Goal: Task Accomplishment & Management: Use online tool/utility

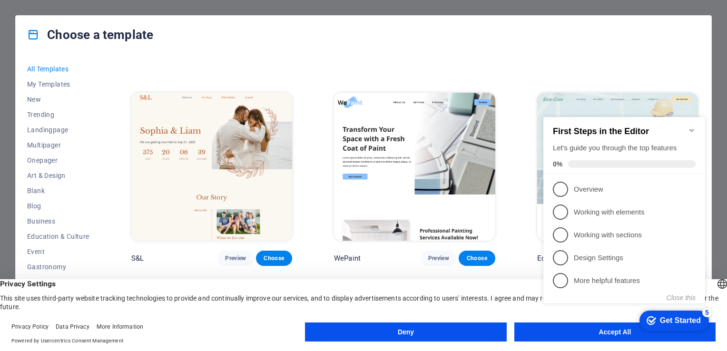
scroll to position [396, 0]
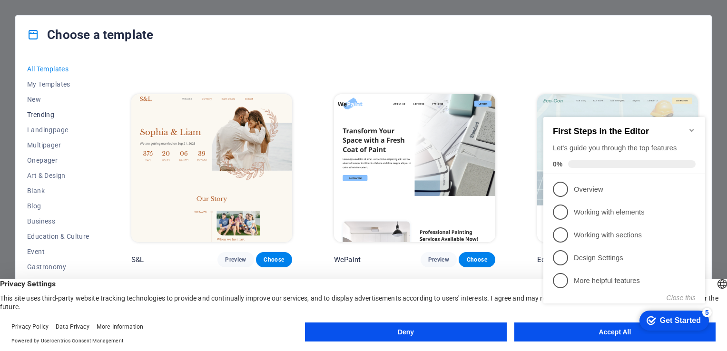
click at [51, 114] on span "Trending" at bounding box center [58, 115] width 62 height 8
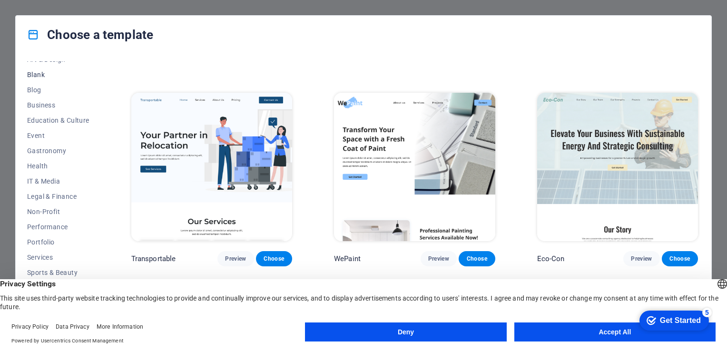
scroll to position [118, 0]
click at [56, 176] on span "IT & Media" at bounding box center [58, 180] width 62 height 8
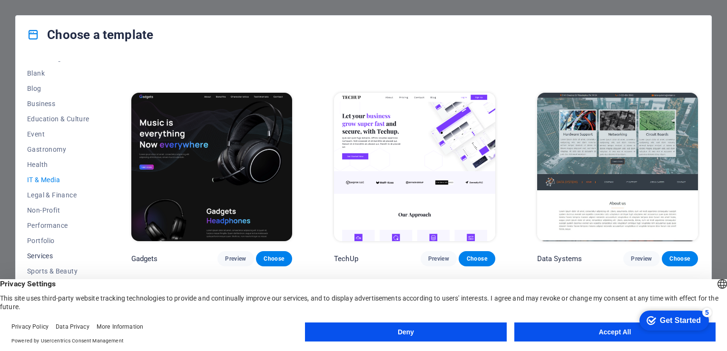
click at [45, 259] on span "Services" at bounding box center [58, 256] width 62 height 8
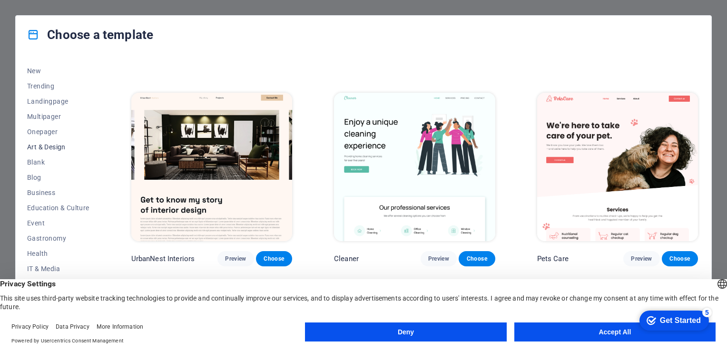
scroll to position [0, 0]
click at [37, 100] on span "New" at bounding box center [58, 100] width 62 height 8
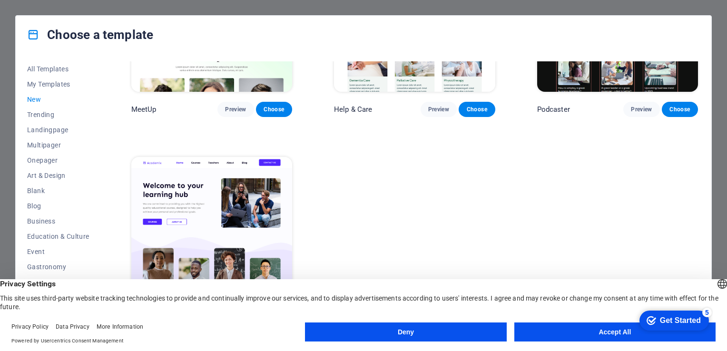
scroll to position [762, 0]
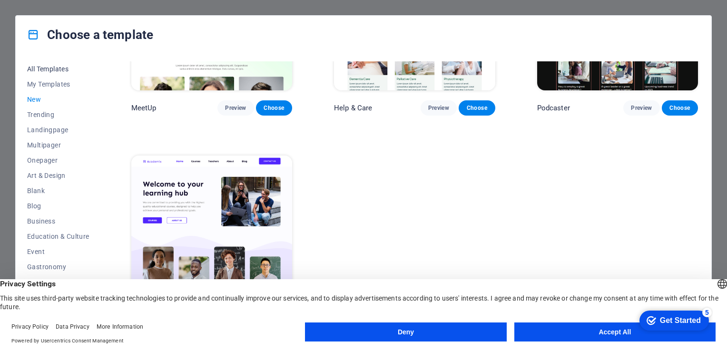
click at [52, 70] on span "All Templates" at bounding box center [58, 69] width 62 height 8
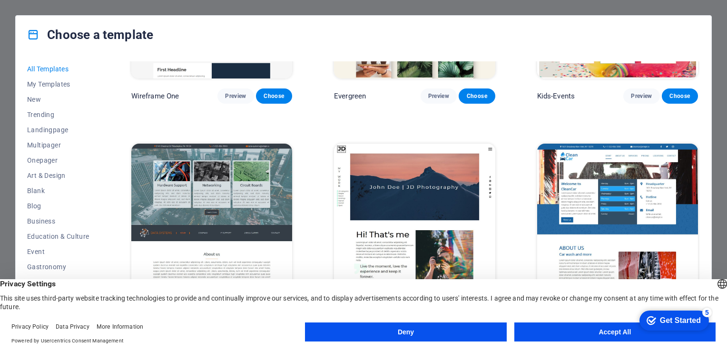
scroll to position [3775, 0]
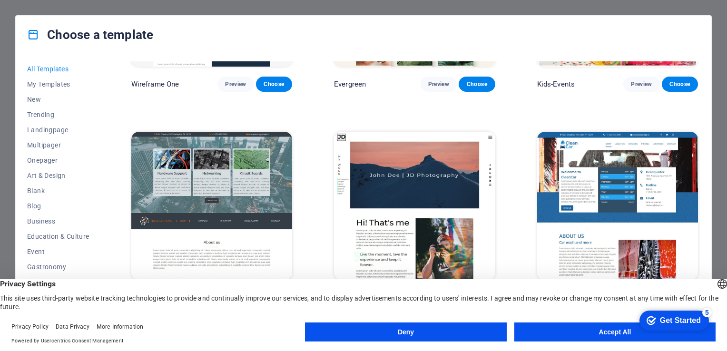
click at [589, 331] on button "Accept All" at bounding box center [614, 332] width 201 height 19
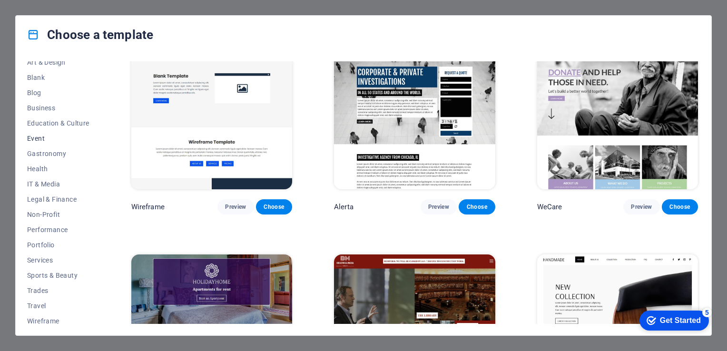
scroll to position [118, 0]
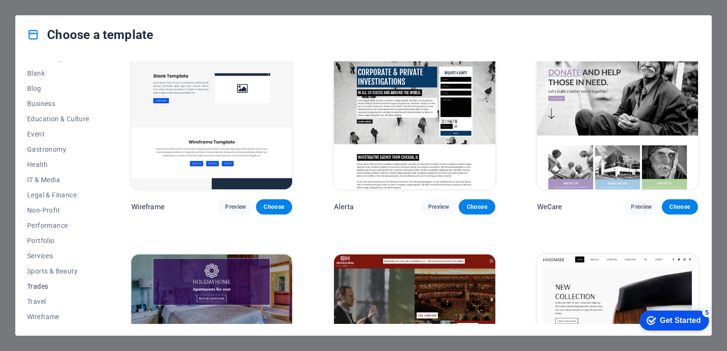
click at [48, 292] on button "Trades" at bounding box center [58, 286] width 62 height 15
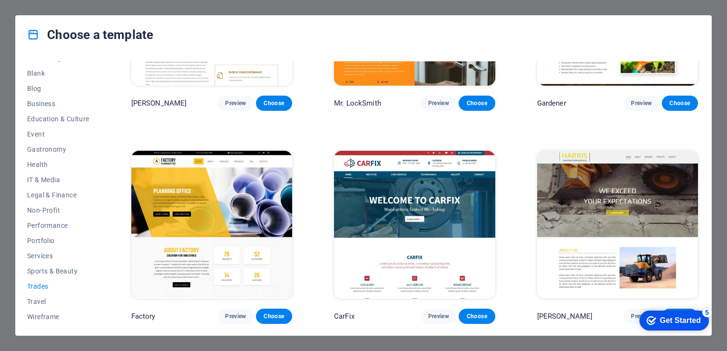
scroll to position [337, 0]
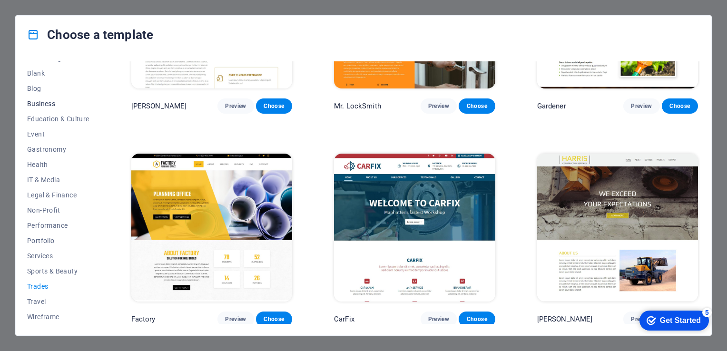
click at [51, 100] on span "Business" at bounding box center [58, 104] width 62 height 8
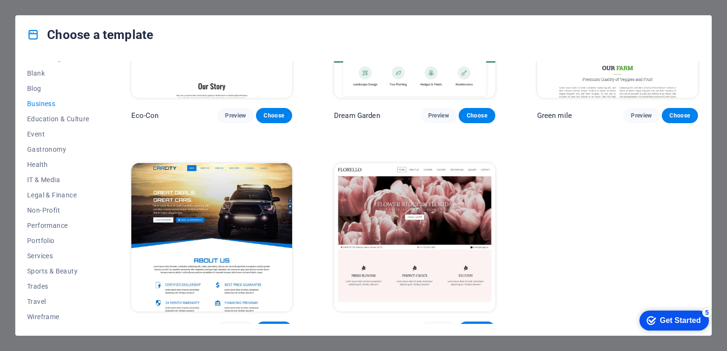
scroll to position [124, 0]
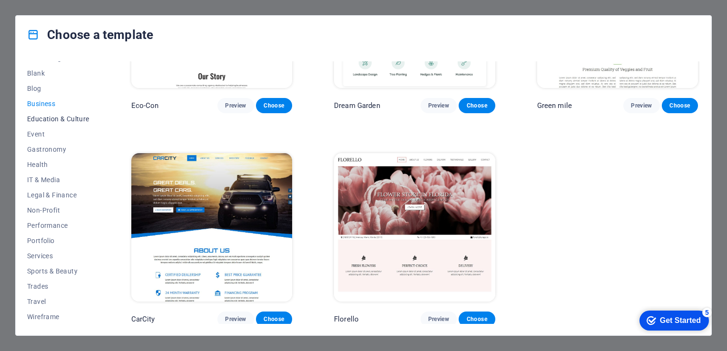
click at [38, 115] on span "Education & Culture" at bounding box center [58, 119] width 62 height 8
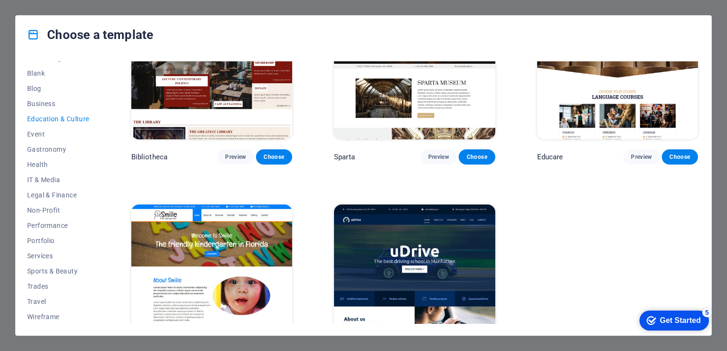
scroll to position [337, 0]
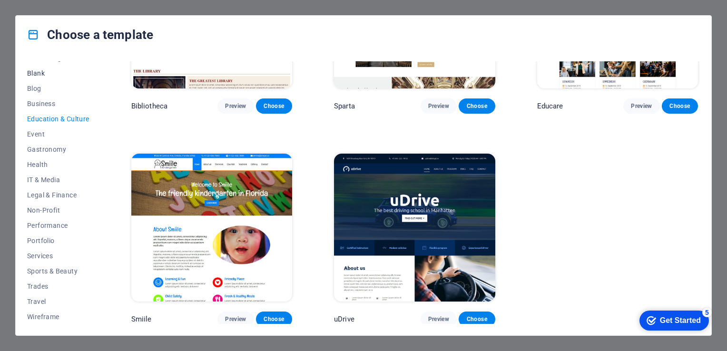
click at [34, 75] on span "Blank" at bounding box center [58, 73] width 62 height 8
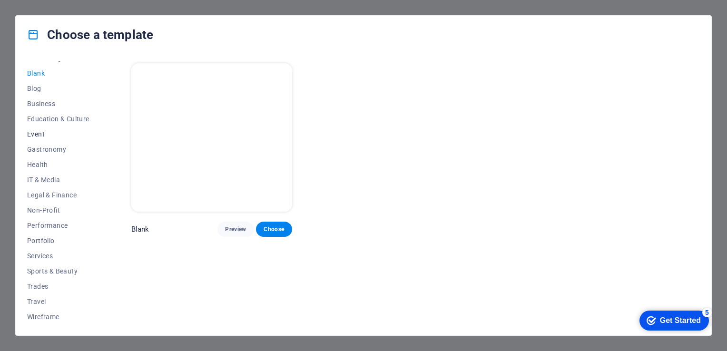
scroll to position [0, 0]
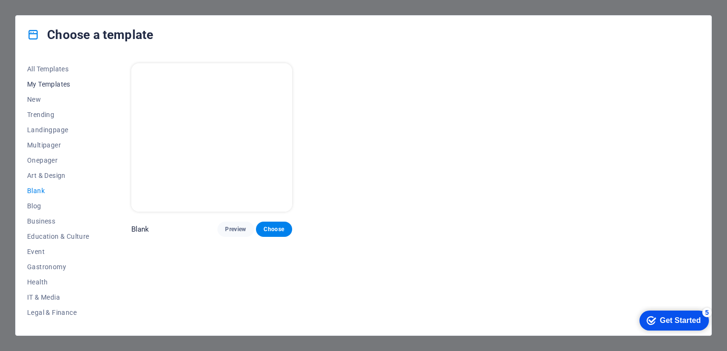
click at [47, 83] on span "My Templates" at bounding box center [58, 84] width 62 height 8
click at [53, 69] on span "All Templates" at bounding box center [58, 69] width 62 height 8
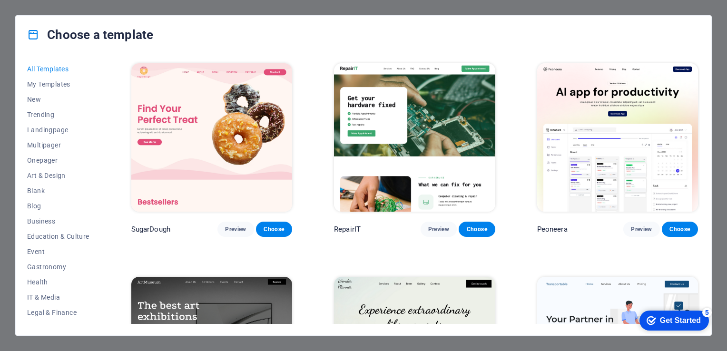
click at [586, 167] on img at bounding box center [617, 137] width 161 height 148
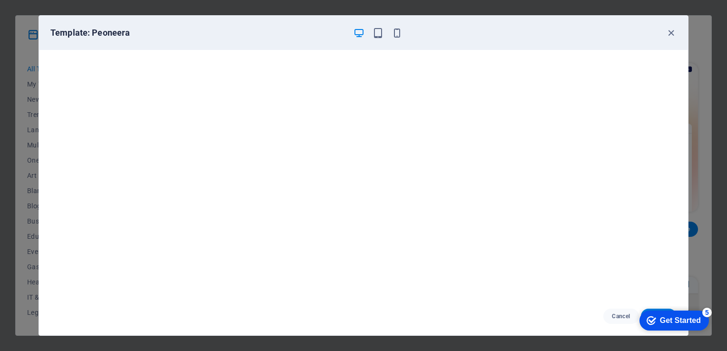
scroll to position [2, 0]
click at [378, 35] on icon "button" at bounding box center [378, 33] width 11 height 11
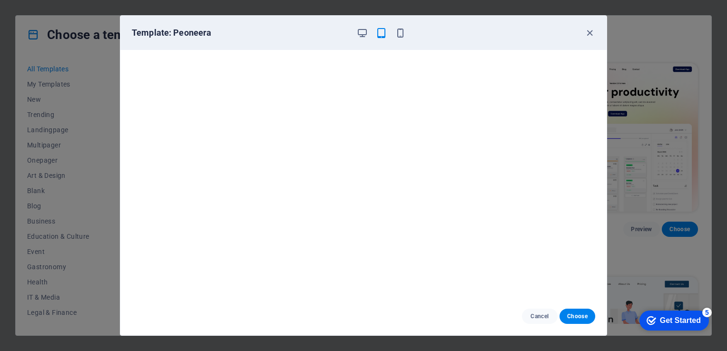
click at [398, 38] on div at bounding box center [380, 32] width 49 height 11
click at [401, 29] on icon "button" at bounding box center [400, 33] width 11 height 11
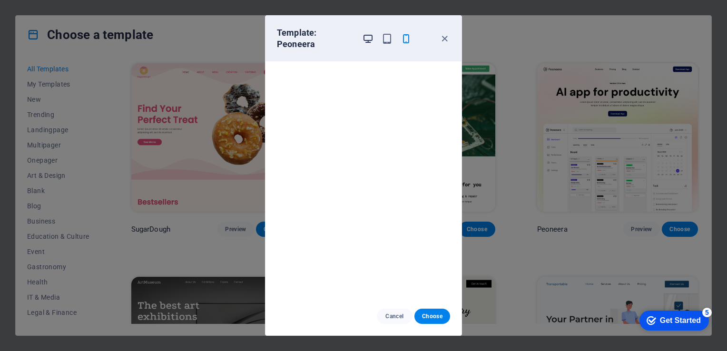
click at [371, 37] on icon "button" at bounding box center [368, 38] width 11 height 11
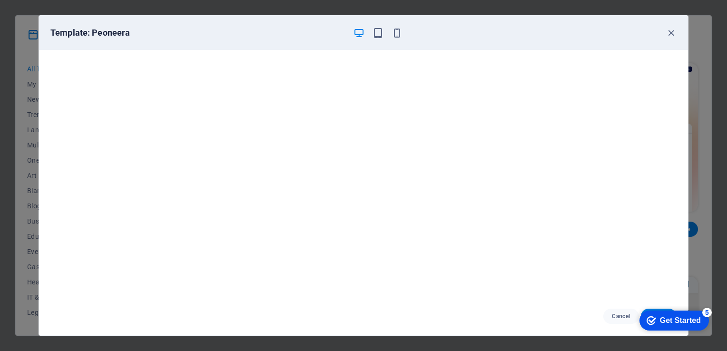
click at [658, 314] on div "checkmark Get Started 5" at bounding box center [673, 321] width 69 height 20
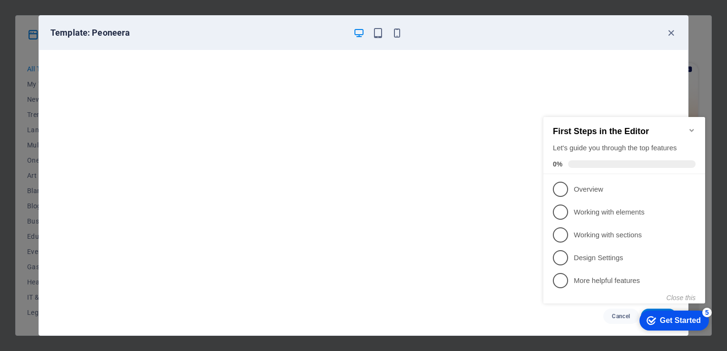
click at [687, 319] on div "Get Started" at bounding box center [680, 320] width 41 height 9
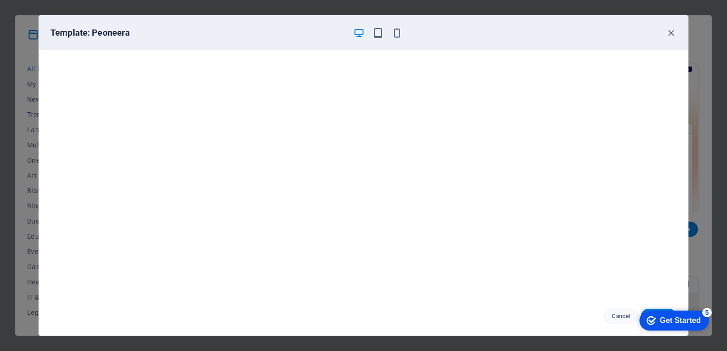
click at [660, 319] on div "Get Started" at bounding box center [680, 320] width 41 height 9
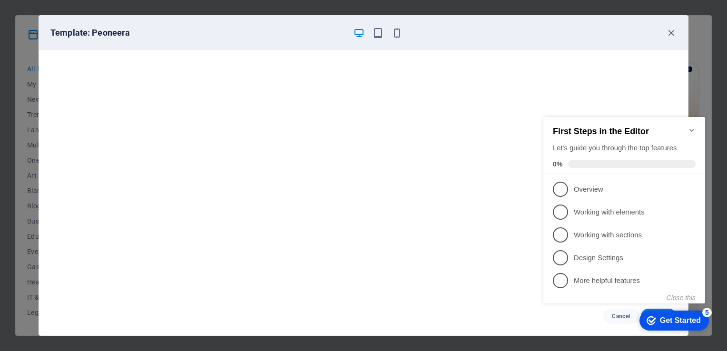
drag, startPoint x: 564, startPoint y: 185, endPoint x: 570, endPoint y: 206, distance: 21.8
click at [563, 187] on span "1" at bounding box center [560, 189] width 15 height 15
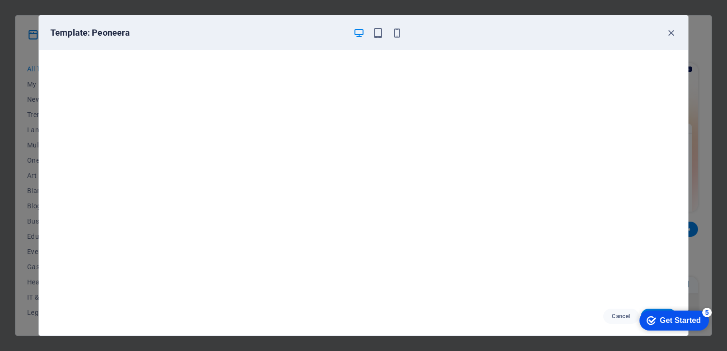
drag, startPoint x: 643, startPoint y: 317, endPoint x: 734, endPoint y: 512, distance: 215.6
click at [643, 318] on div "checkmark Get Started 5" at bounding box center [673, 321] width 69 height 20
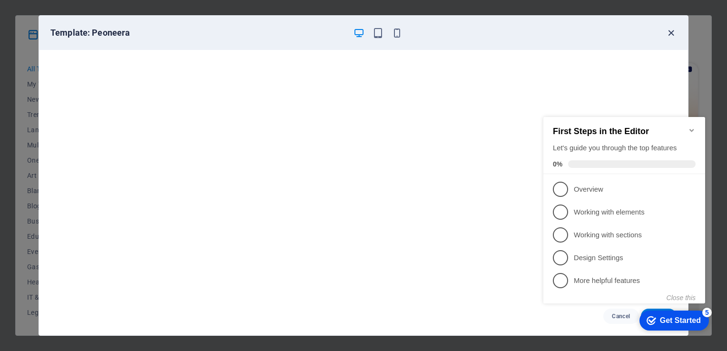
click at [669, 32] on icon "button" at bounding box center [671, 33] width 11 height 11
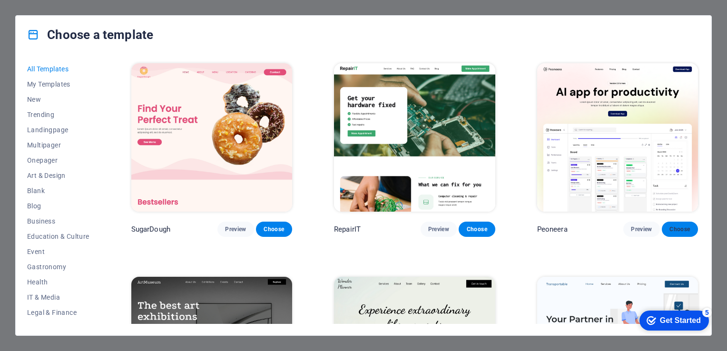
click at [678, 227] on span "Choose" at bounding box center [679, 230] width 21 height 8
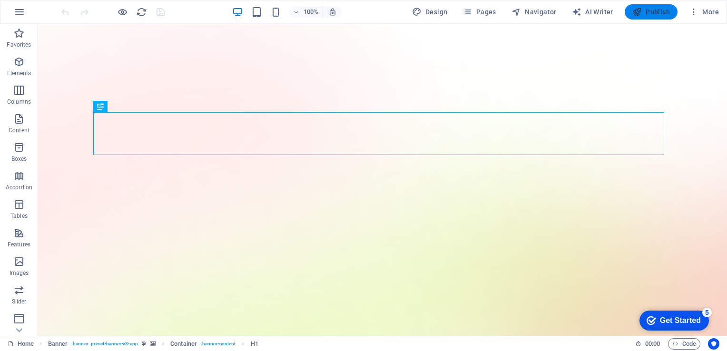
click at [661, 12] on span "Publish" at bounding box center [651, 12] width 38 height 10
